Goal: Task Accomplishment & Management: Manage account settings

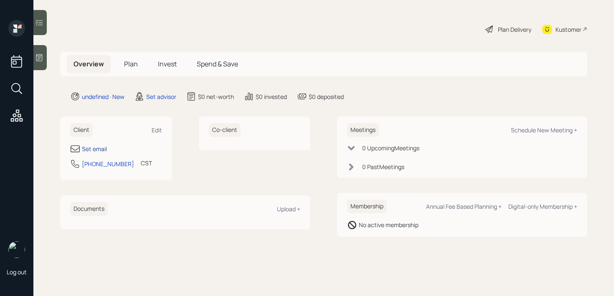
click at [95, 149] on div "Set email" at bounding box center [94, 149] width 25 height 9
select select "America/[GEOGRAPHIC_DATA]"
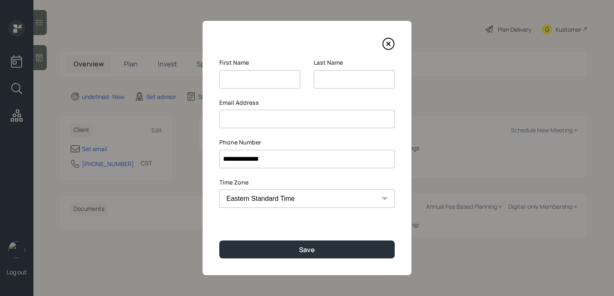
click at [275, 121] on input at bounding box center [306, 119] width 175 height 18
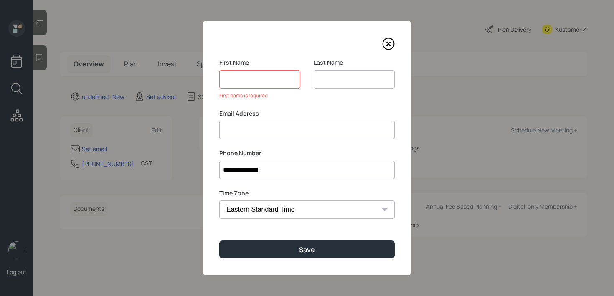
paste input "[EMAIL_ADDRESS][DOMAIN_NAME]"
type input "[EMAIL_ADDRESS][DOMAIN_NAME]"
click at [254, 76] on input at bounding box center [259, 79] width 81 height 18
type input "N"
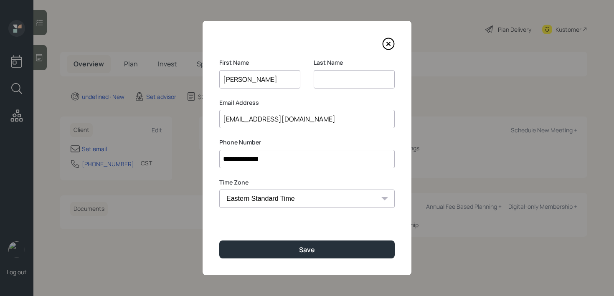
type input "[PERSON_NAME]"
